Goal: Task Accomplishment & Management: Manage account settings

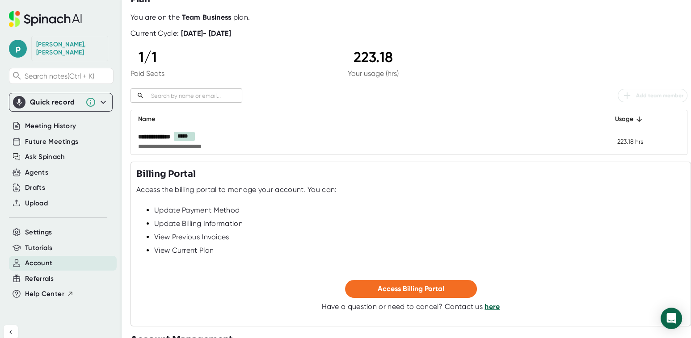
scroll to position [77, 0]
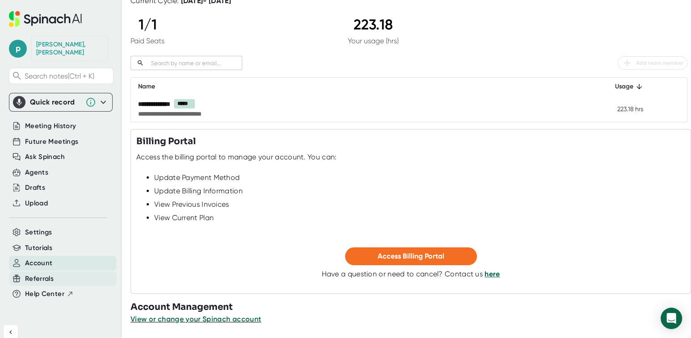
click at [48, 274] on span "Referrals" at bounding box center [39, 279] width 29 height 10
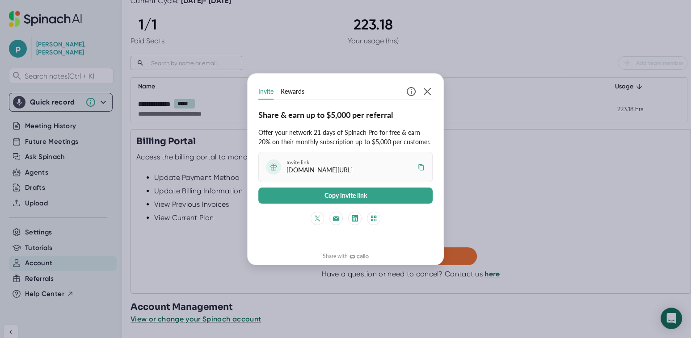
click at [283, 90] on span "Rewards" at bounding box center [293, 91] width 24 height 9
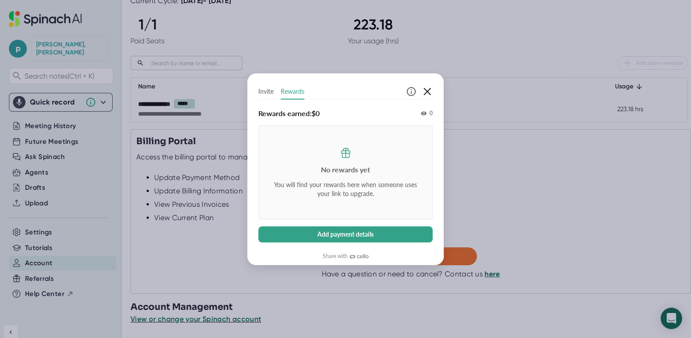
click at [428, 92] on icon "button" at bounding box center [427, 91] width 11 height 11
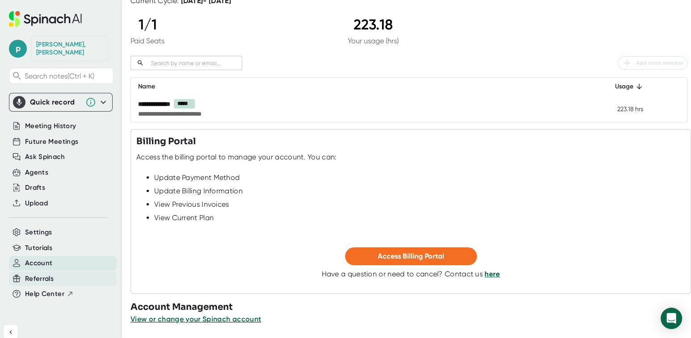
click at [46, 274] on span "Referrals" at bounding box center [39, 279] width 29 height 10
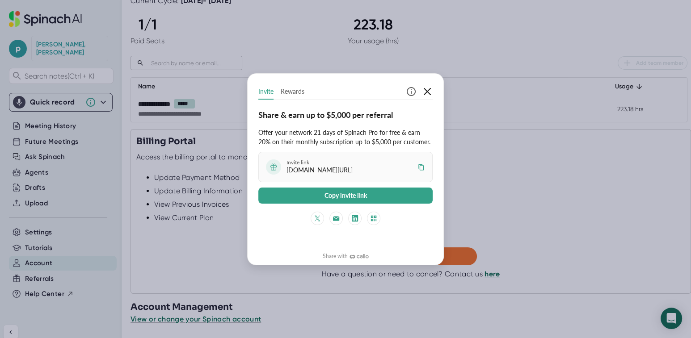
click at [430, 88] on icon "button" at bounding box center [427, 91] width 11 height 11
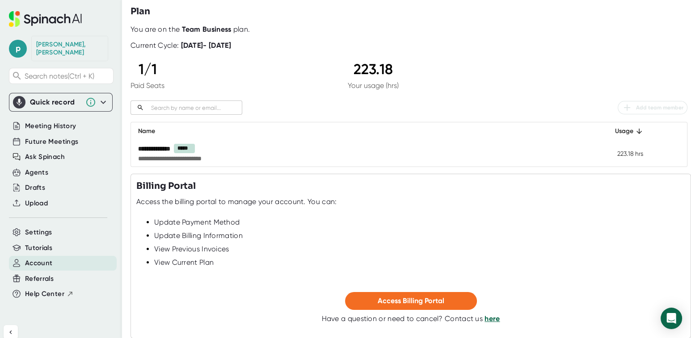
scroll to position [0, 0]
